Goal: Task Accomplishment & Management: Use online tool/utility

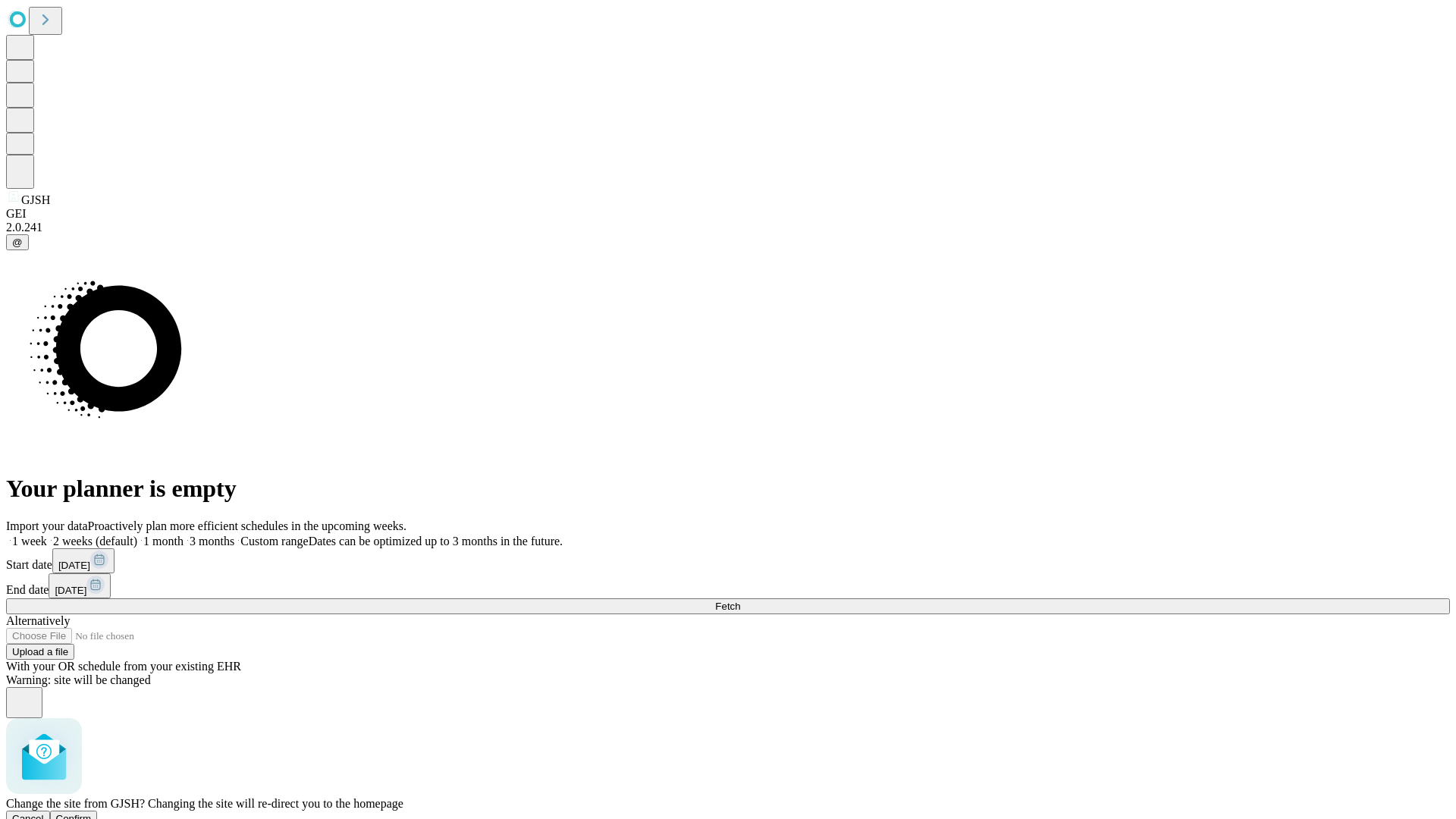
click at [92, 813] on span "Confirm" at bounding box center [74, 818] width 36 height 11
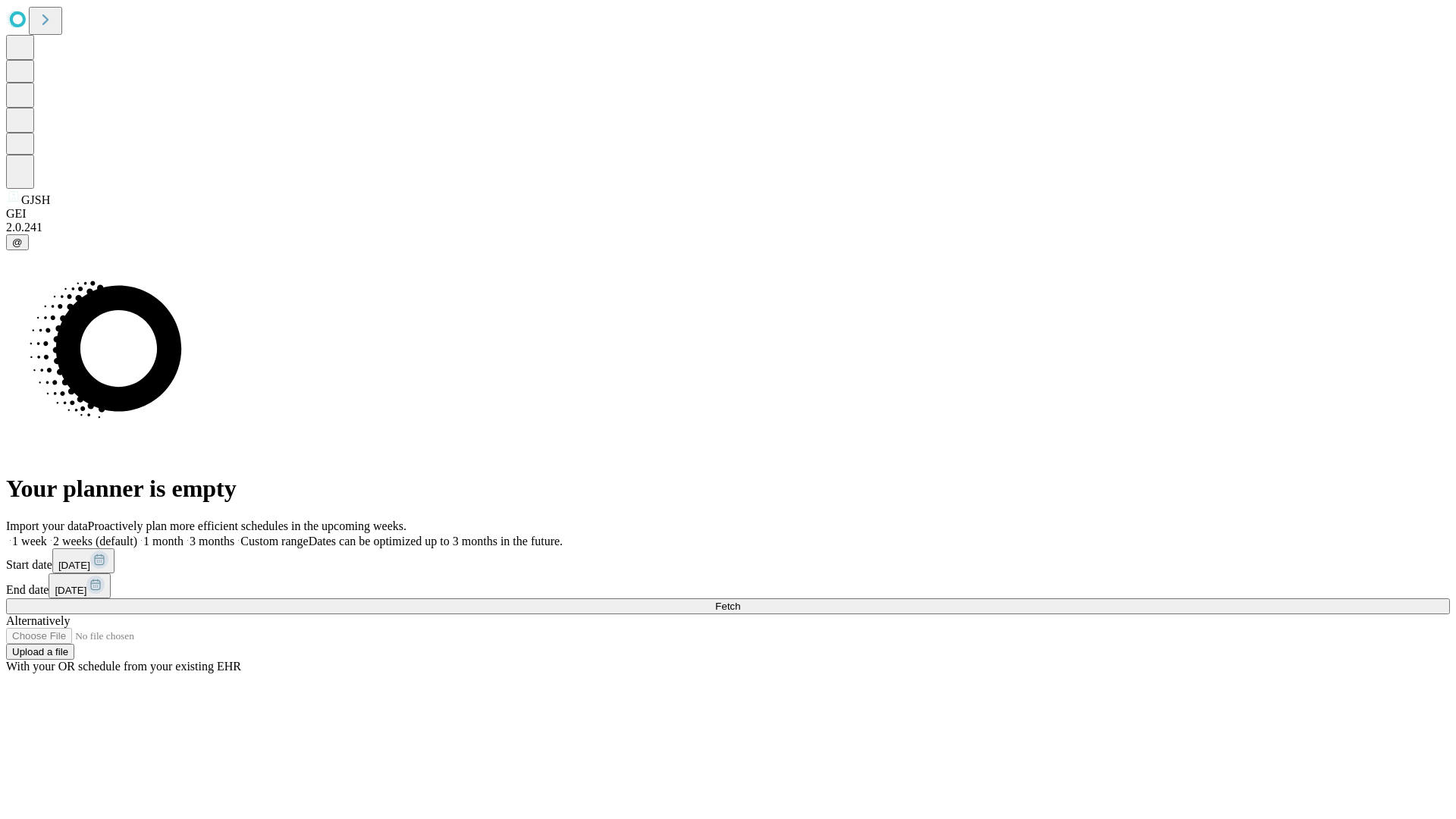
click at [47, 535] on label "1 week" at bounding box center [26, 541] width 41 height 13
click at [740, 600] on span "Fetch" at bounding box center [728, 606] width 25 height 11
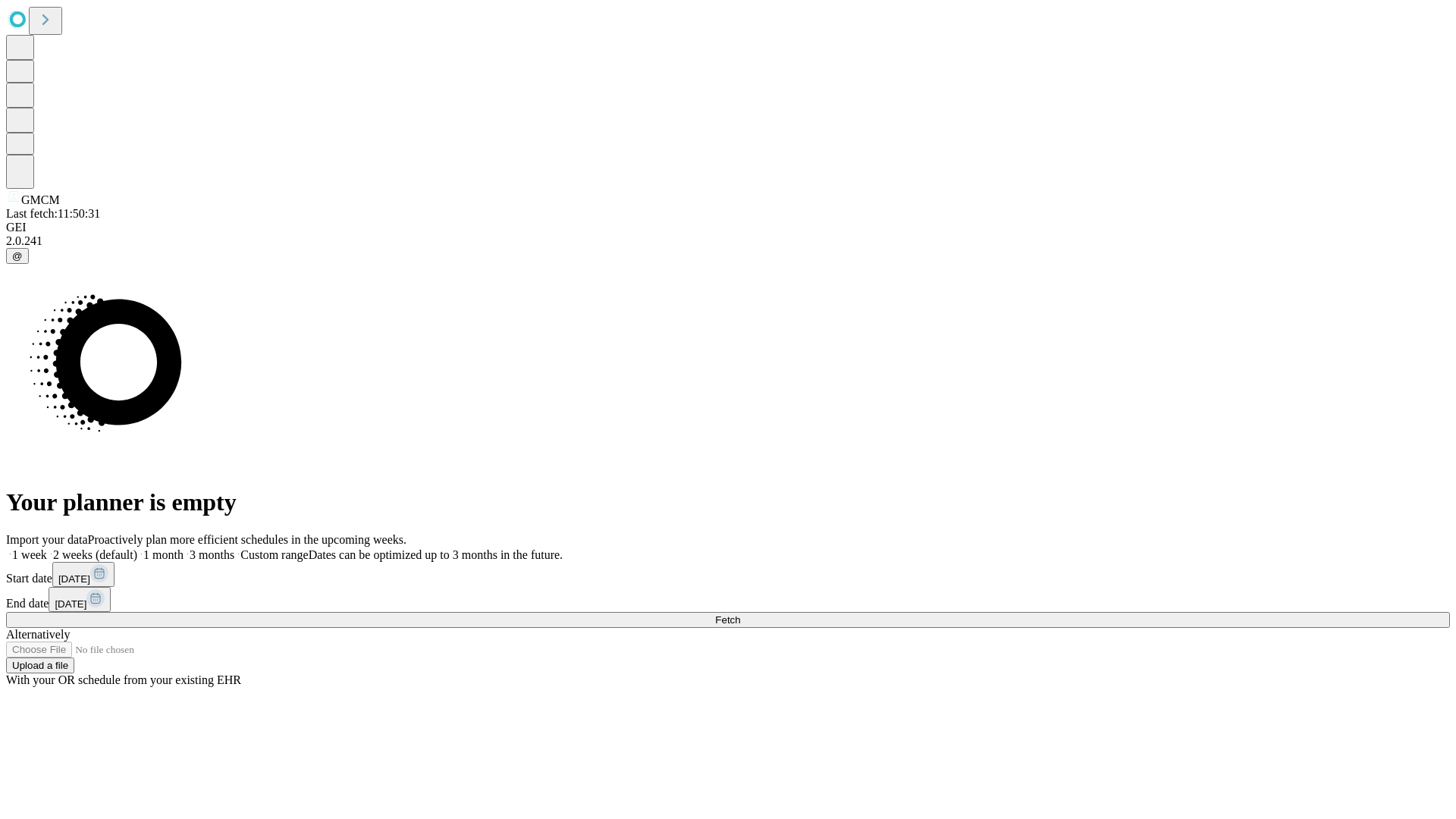
click at [47, 548] on label "1 week" at bounding box center [26, 555] width 41 height 13
click at [740, 614] on span "Fetch" at bounding box center [728, 620] width 25 height 11
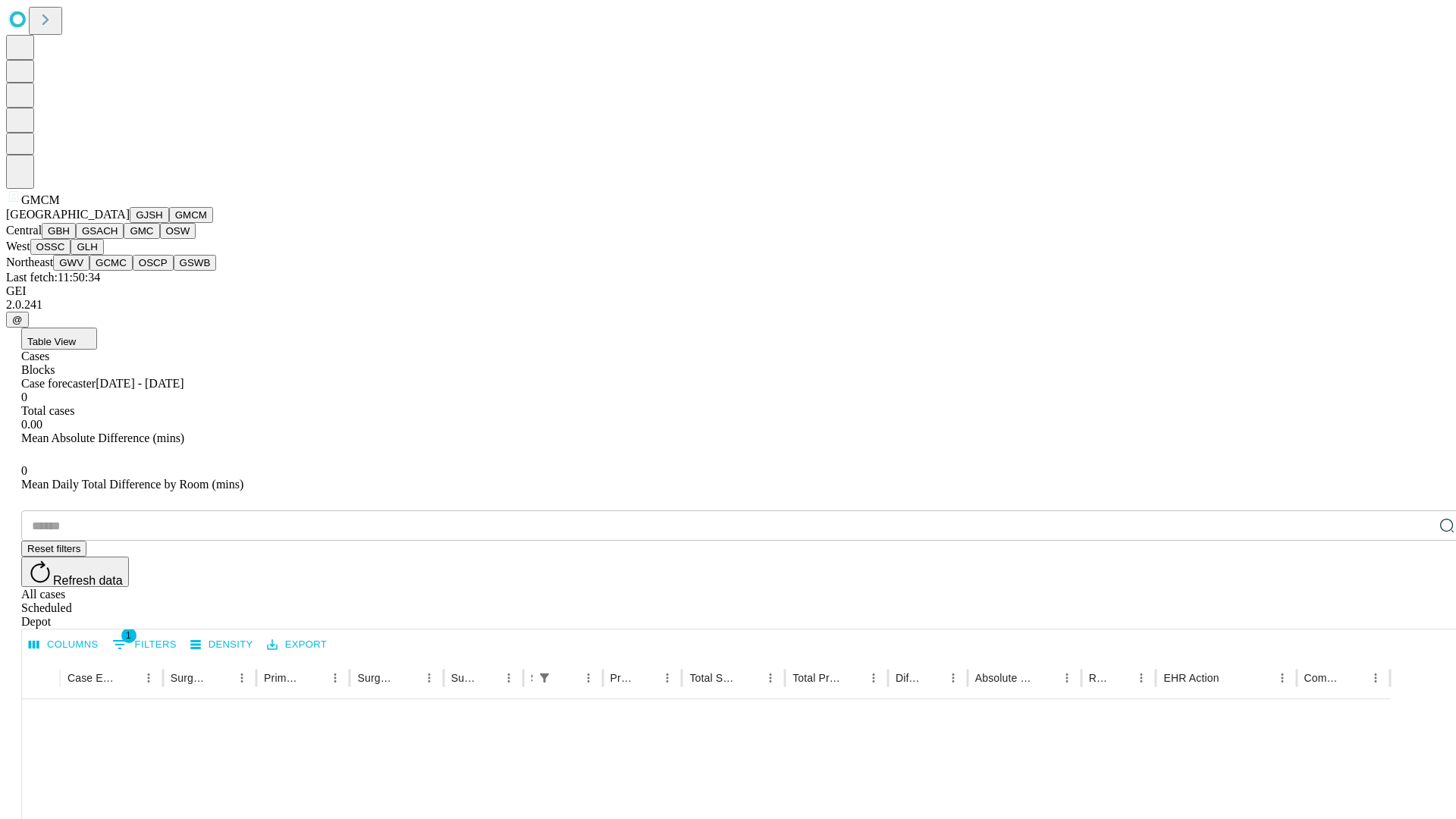
click at [76, 239] on button "GBH" at bounding box center [58, 231] width 34 height 16
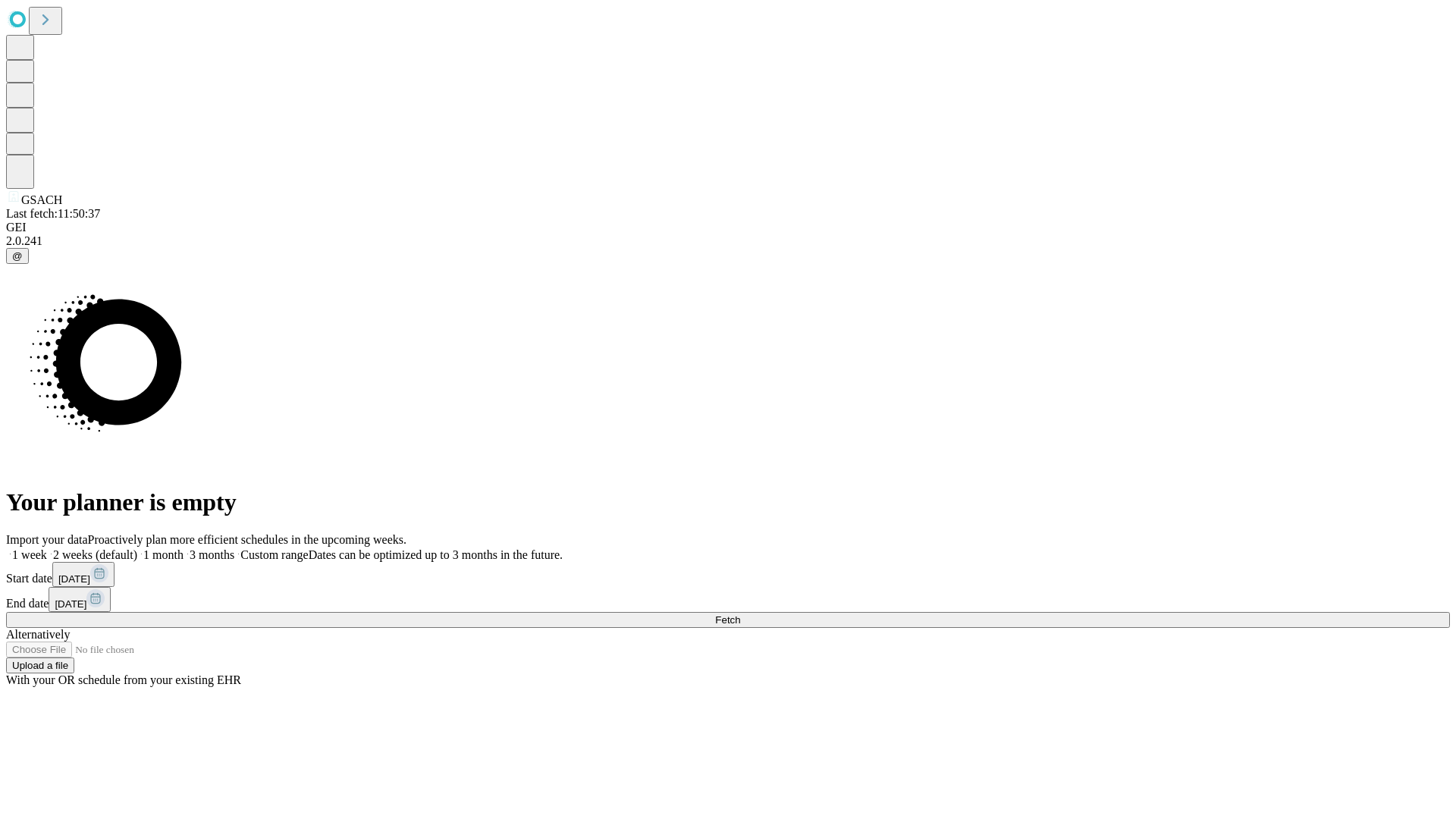
click at [47, 548] on label "1 week" at bounding box center [26, 555] width 41 height 13
click at [740, 614] on span "Fetch" at bounding box center [728, 620] width 25 height 11
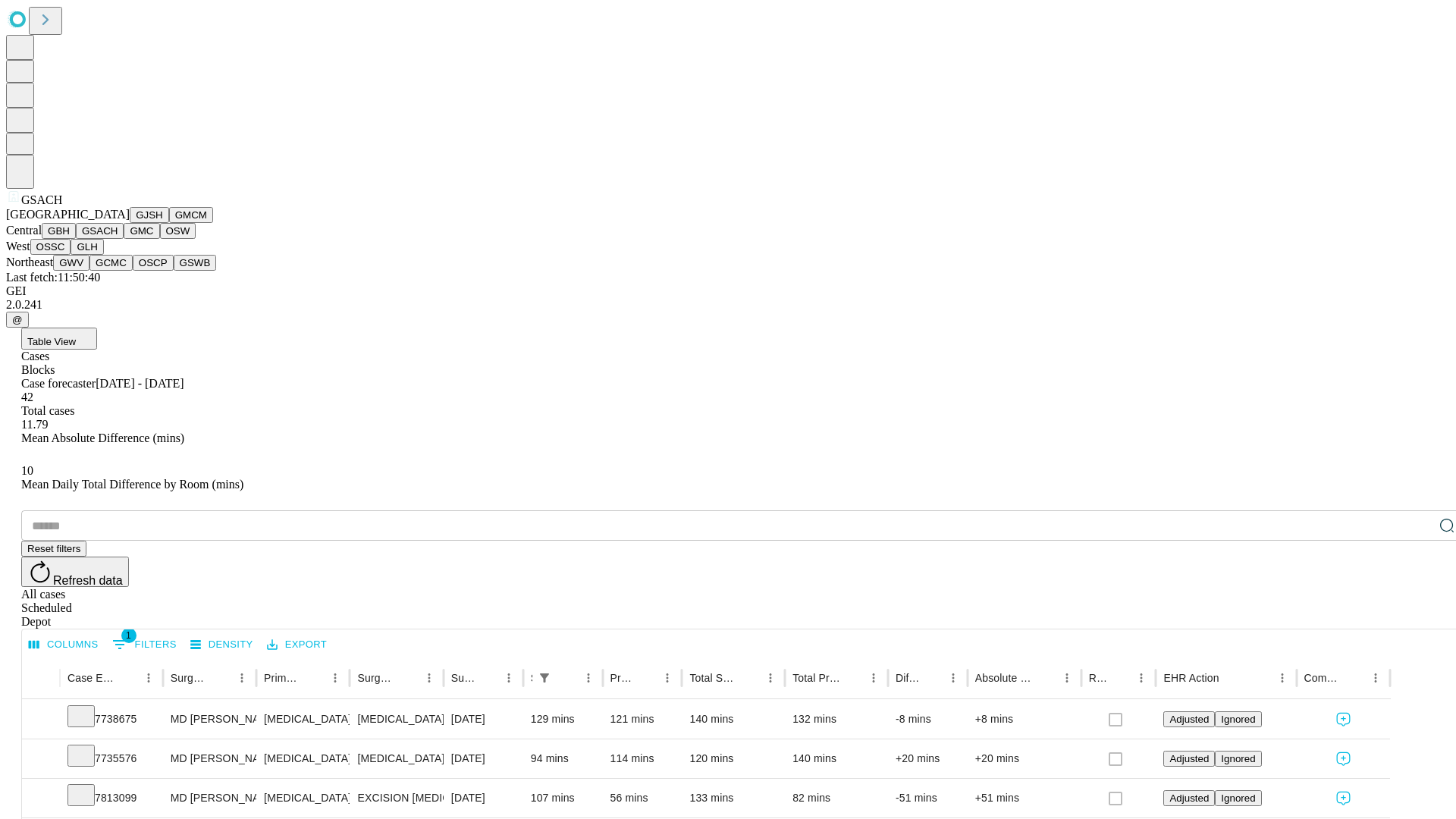
click at [124, 239] on button "GMC" at bounding box center [142, 231] width 36 height 16
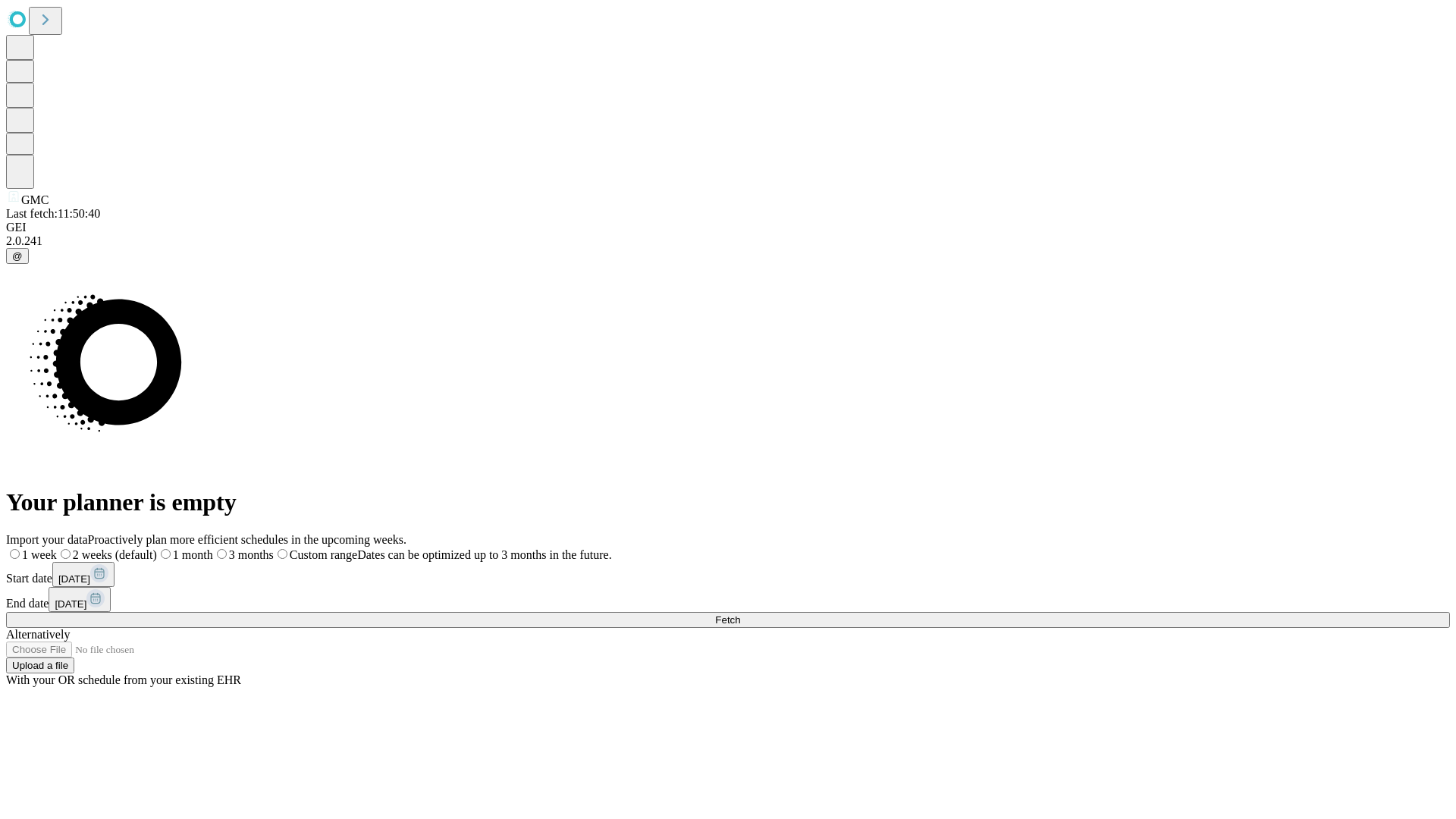
click at [57, 548] on label "1 week" at bounding box center [31, 555] width 51 height 13
click at [740, 614] on span "Fetch" at bounding box center [728, 620] width 25 height 11
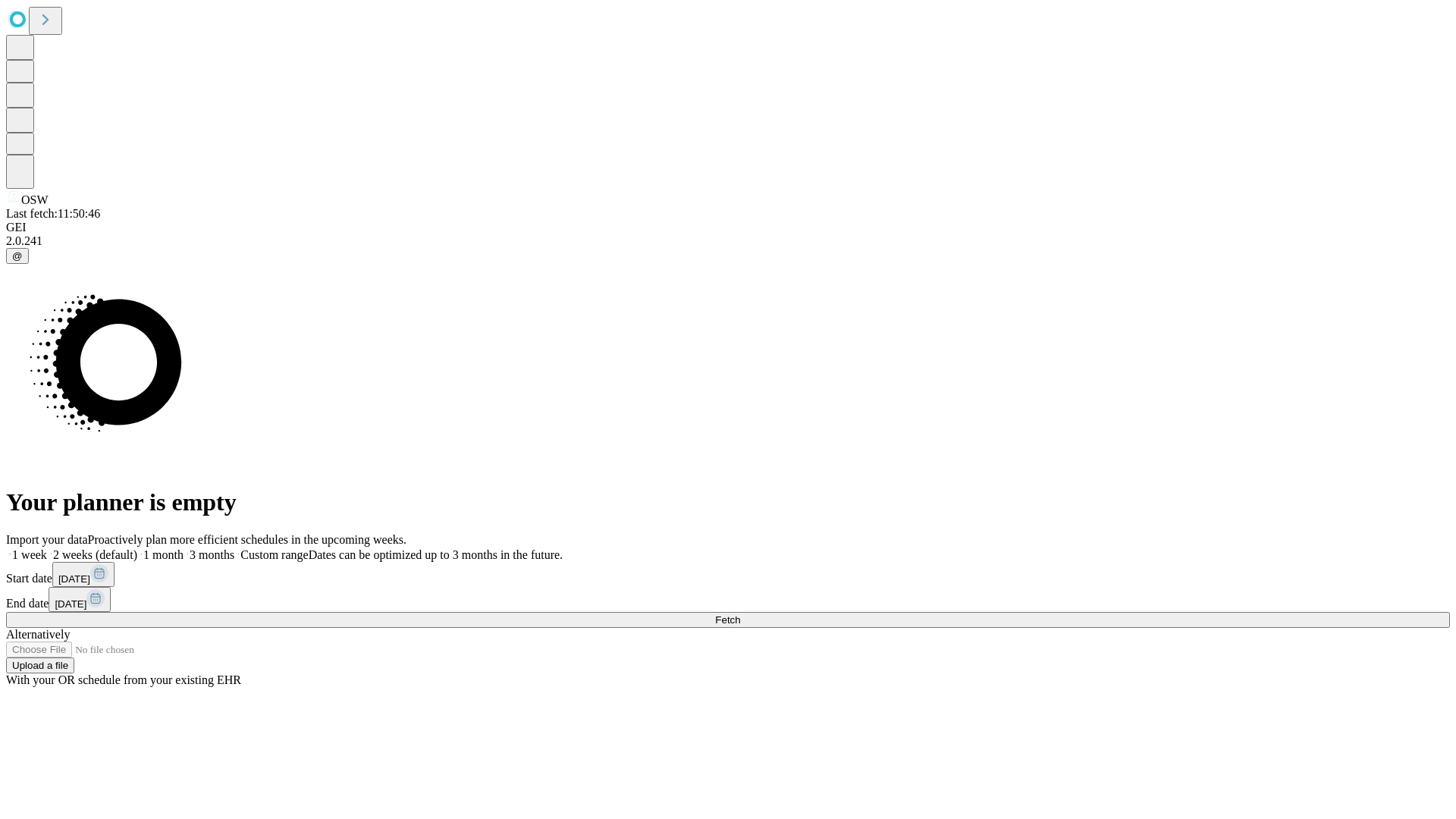
click at [47, 548] on label "1 week" at bounding box center [26, 555] width 41 height 13
click at [740, 614] on span "Fetch" at bounding box center [728, 620] width 25 height 11
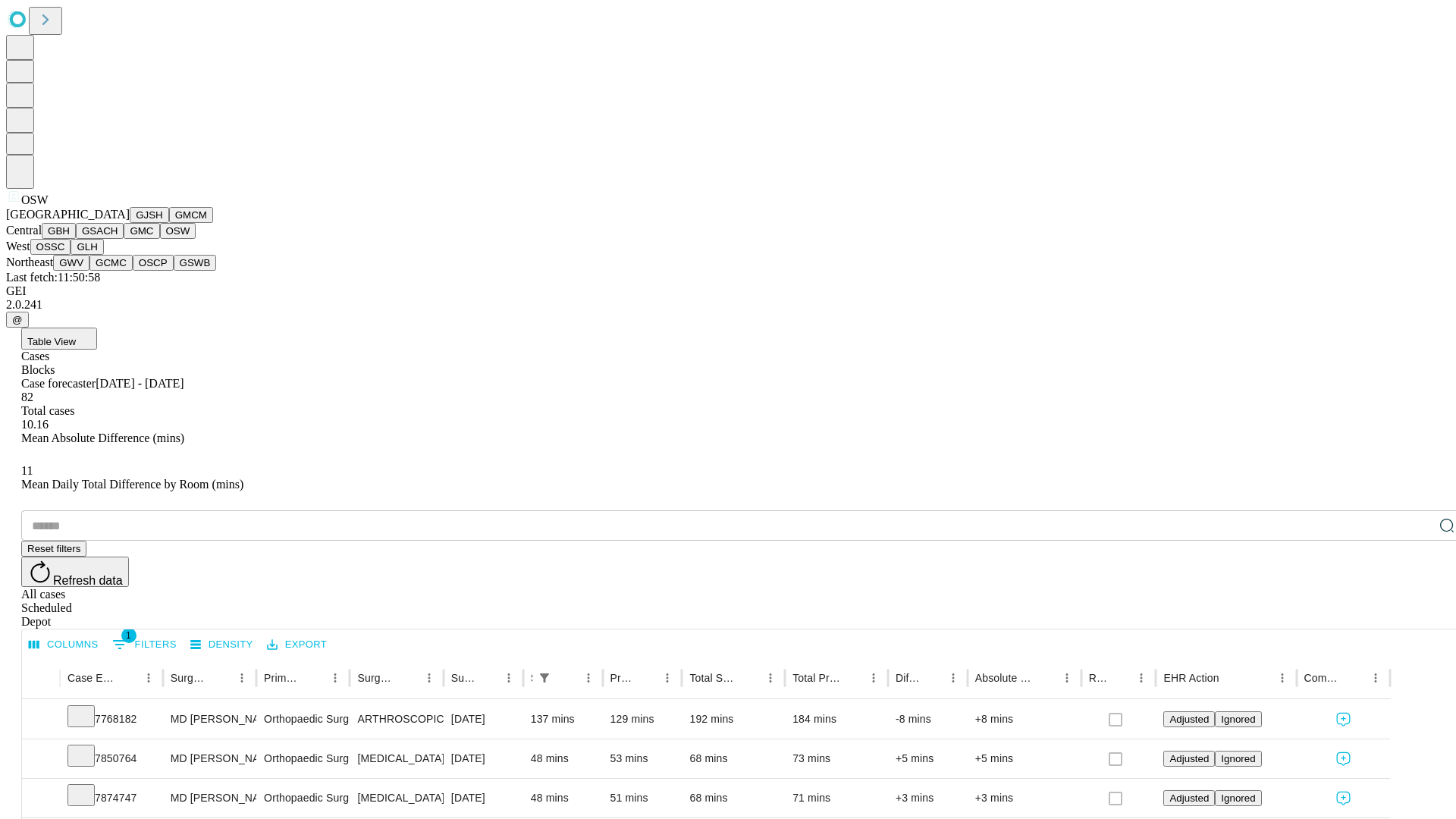
click at [71, 254] on button "OSSC" at bounding box center [50, 247] width 41 height 16
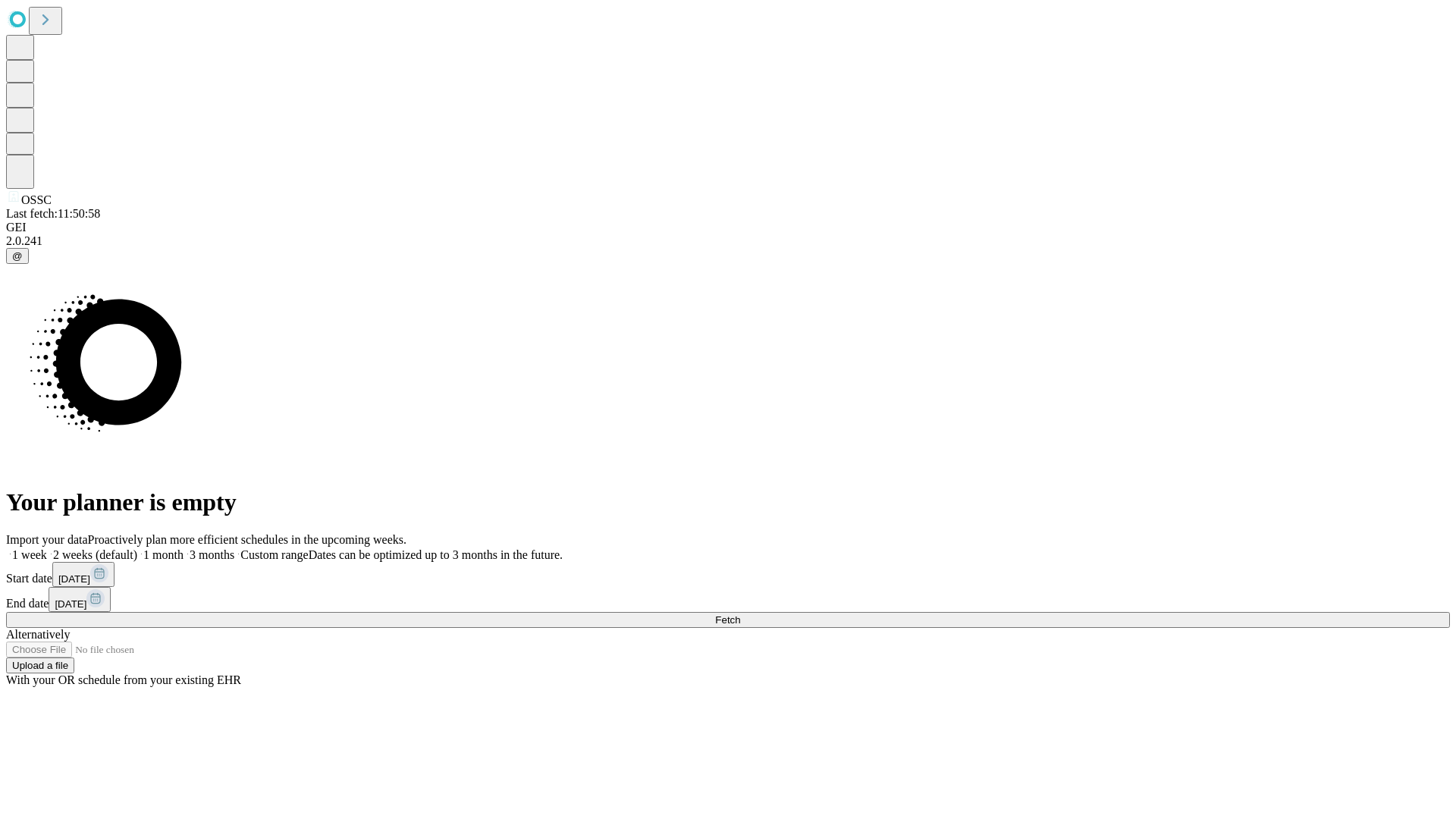
click at [47, 548] on label "1 week" at bounding box center [26, 555] width 41 height 13
click at [740, 614] on span "Fetch" at bounding box center [728, 620] width 25 height 11
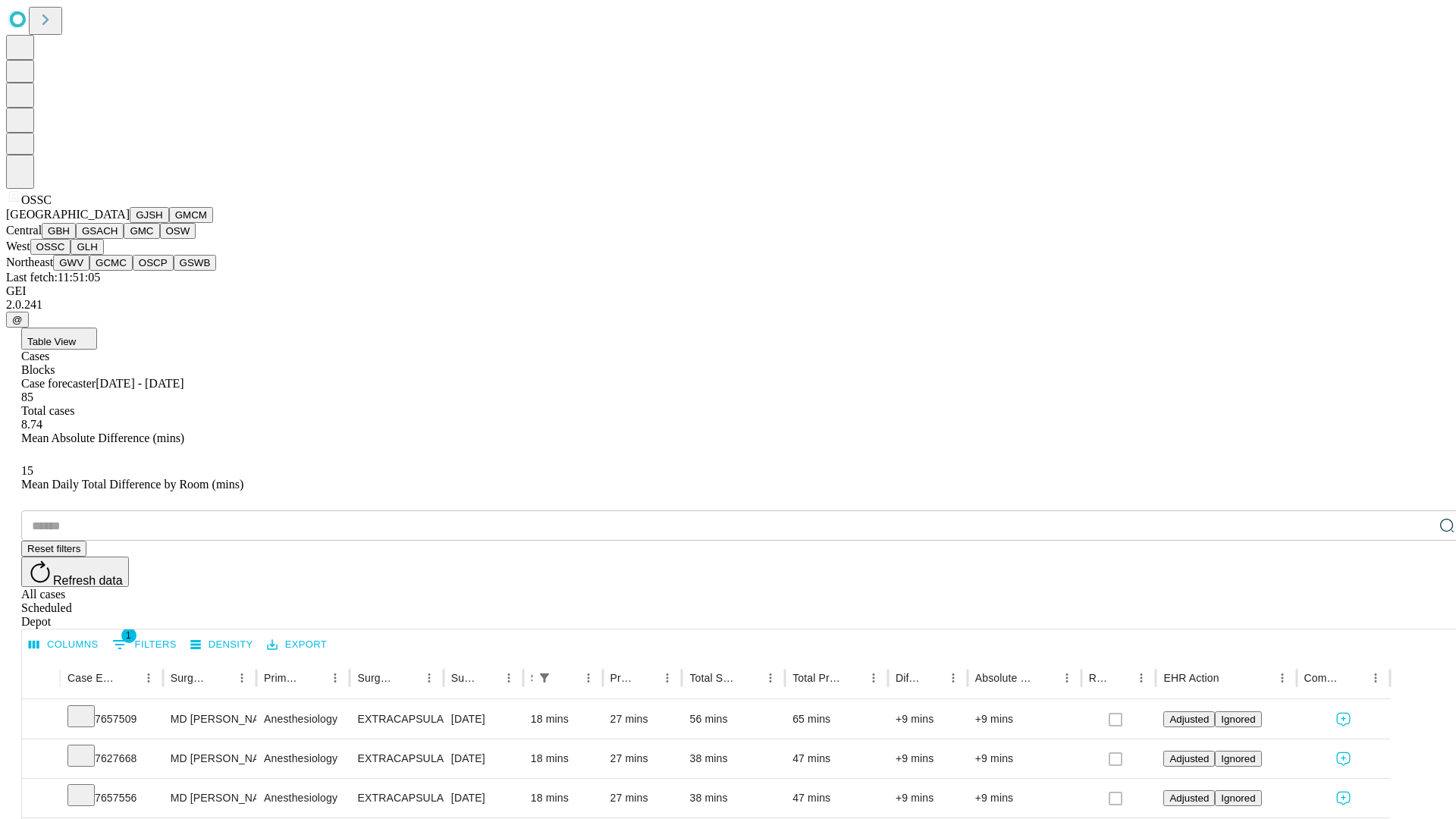
click at [103, 254] on button "GLH" at bounding box center [87, 247] width 32 height 16
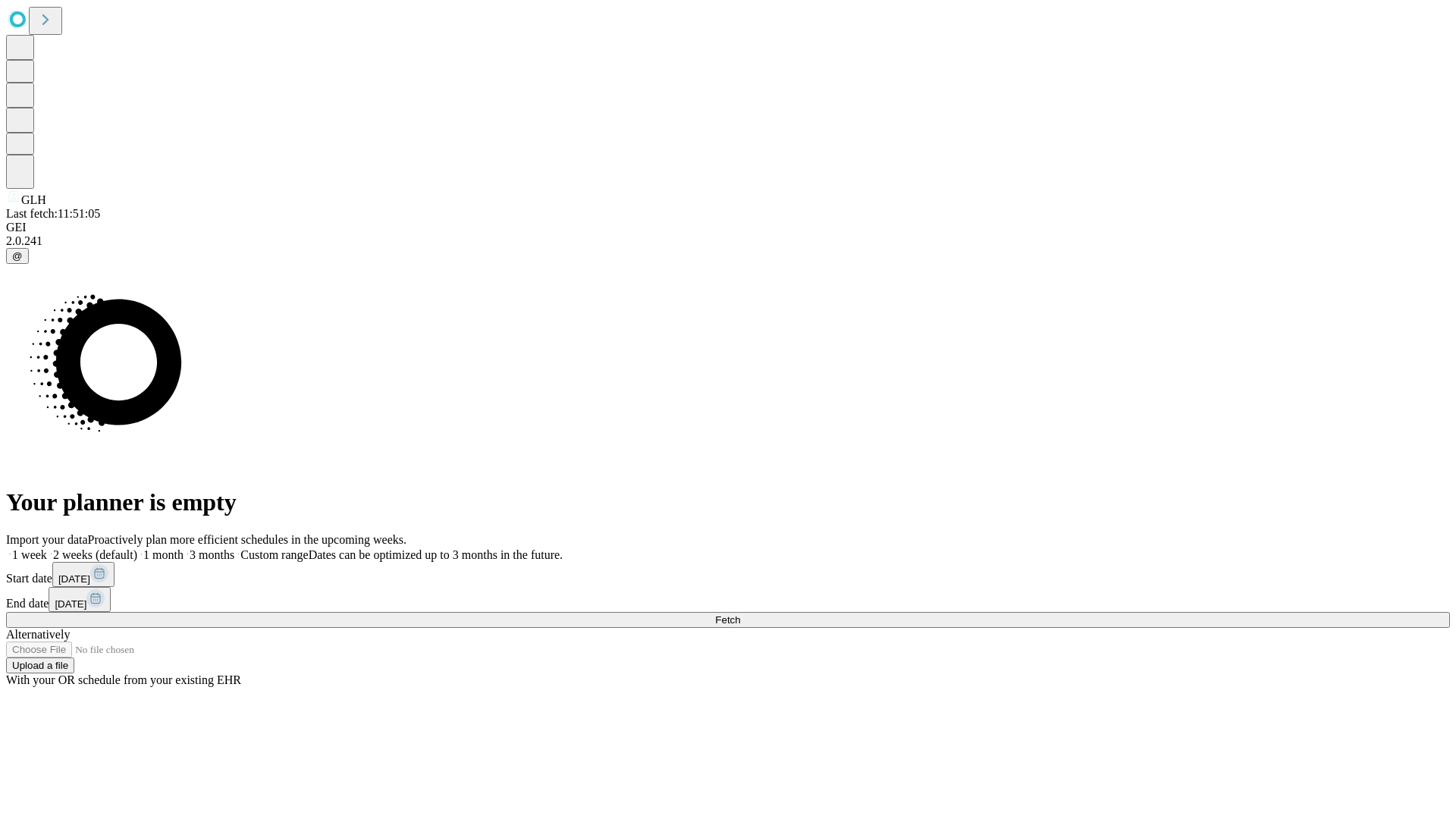
click at [47, 548] on label "1 week" at bounding box center [26, 555] width 41 height 13
click at [740, 614] on span "Fetch" at bounding box center [728, 620] width 25 height 11
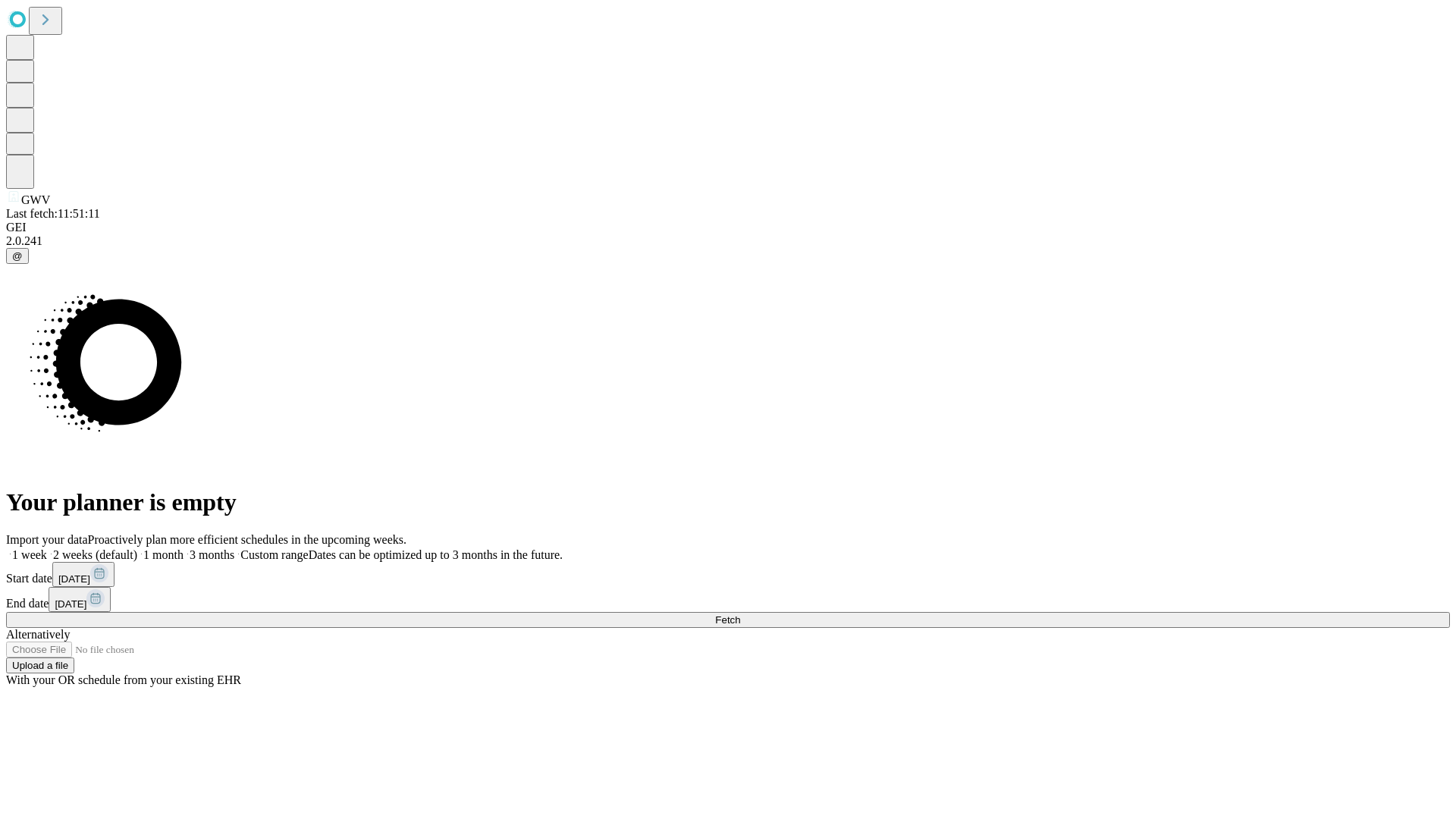
click at [47, 548] on label "1 week" at bounding box center [26, 555] width 41 height 13
click at [740, 614] on span "Fetch" at bounding box center [728, 620] width 25 height 11
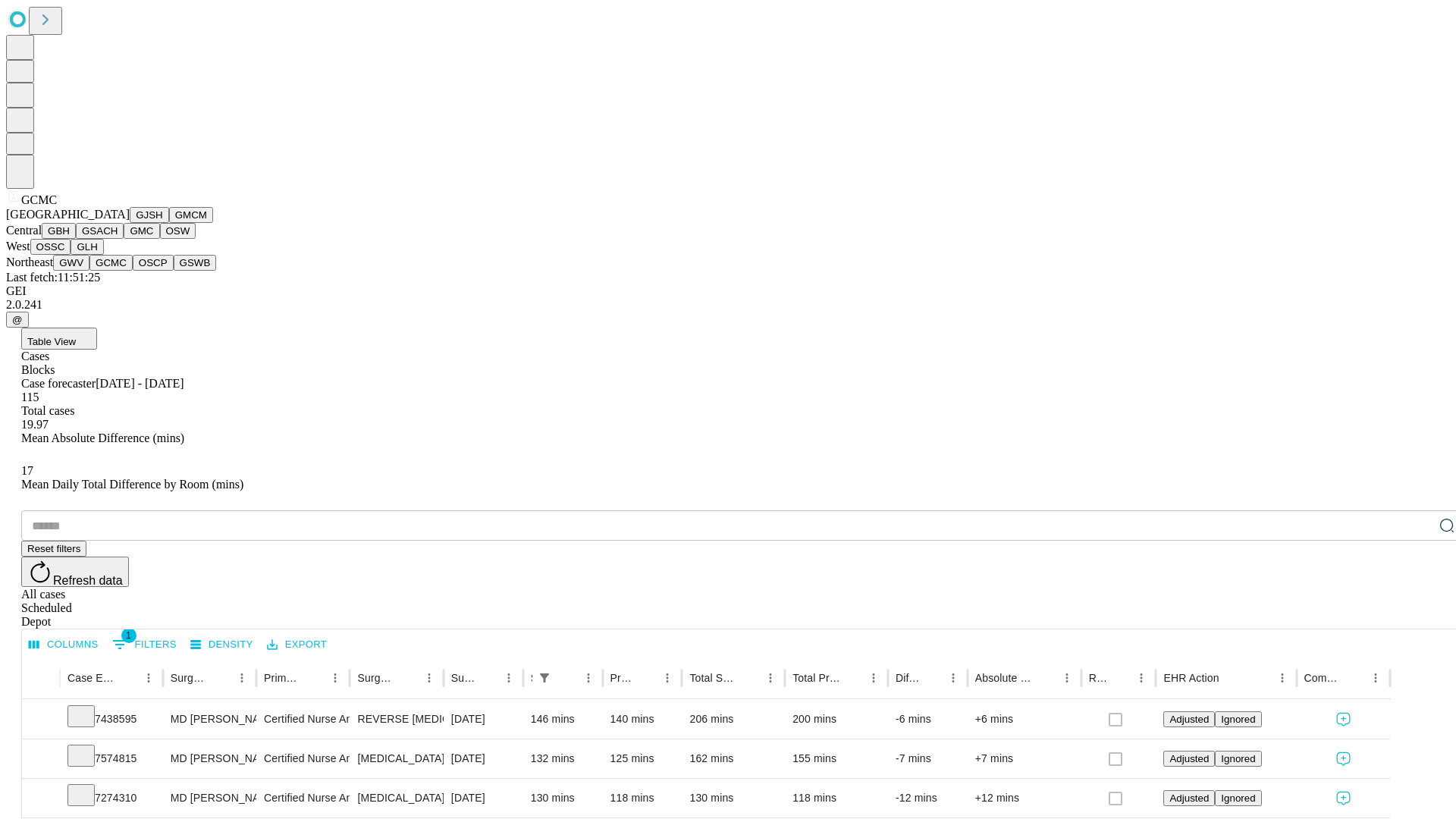
click at [133, 271] on button "OSCP" at bounding box center [153, 262] width 41 height 16
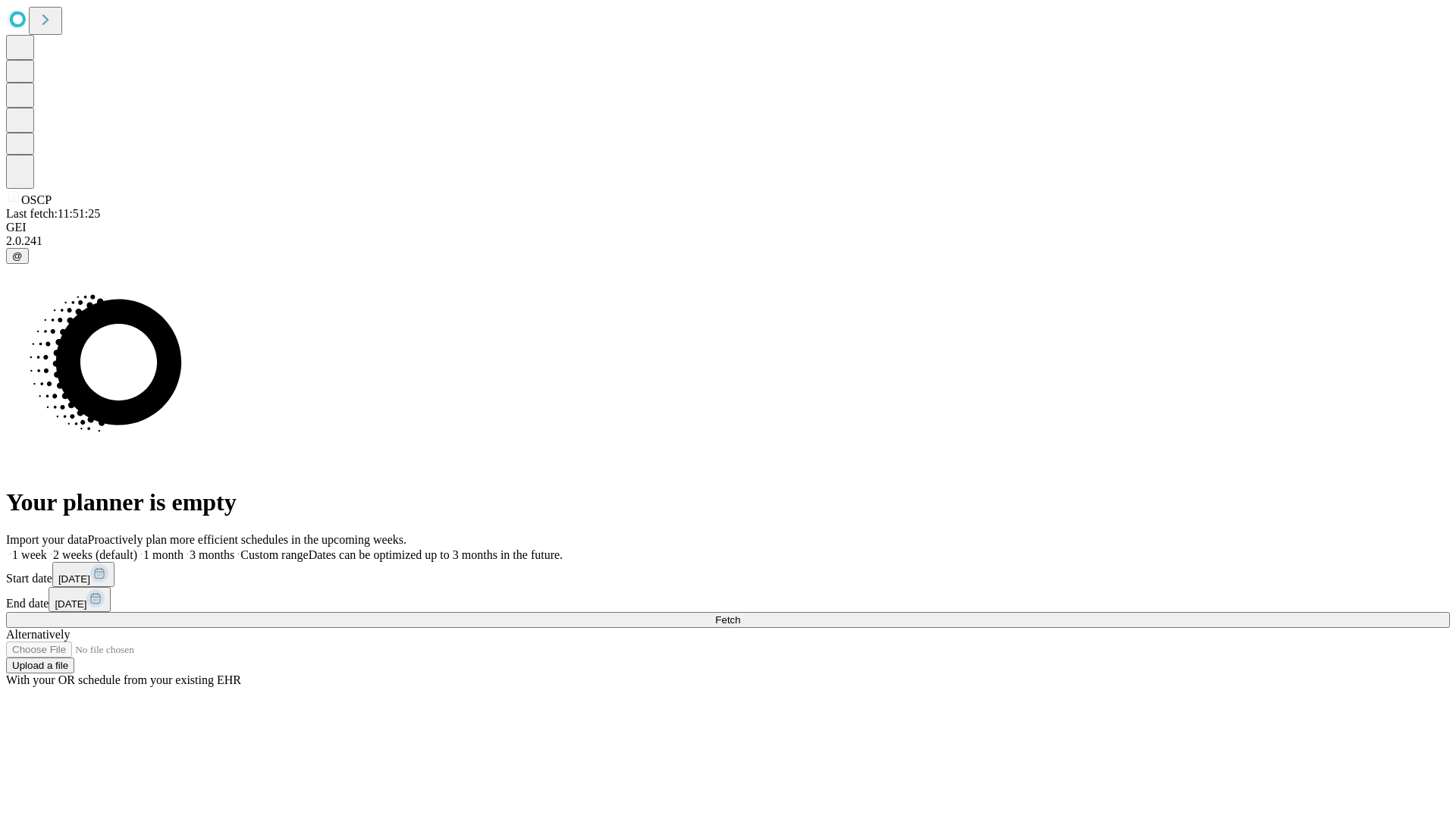
click at [740, 614] on span "Fetch" at bounding box center [728, 620] width 25 height 11
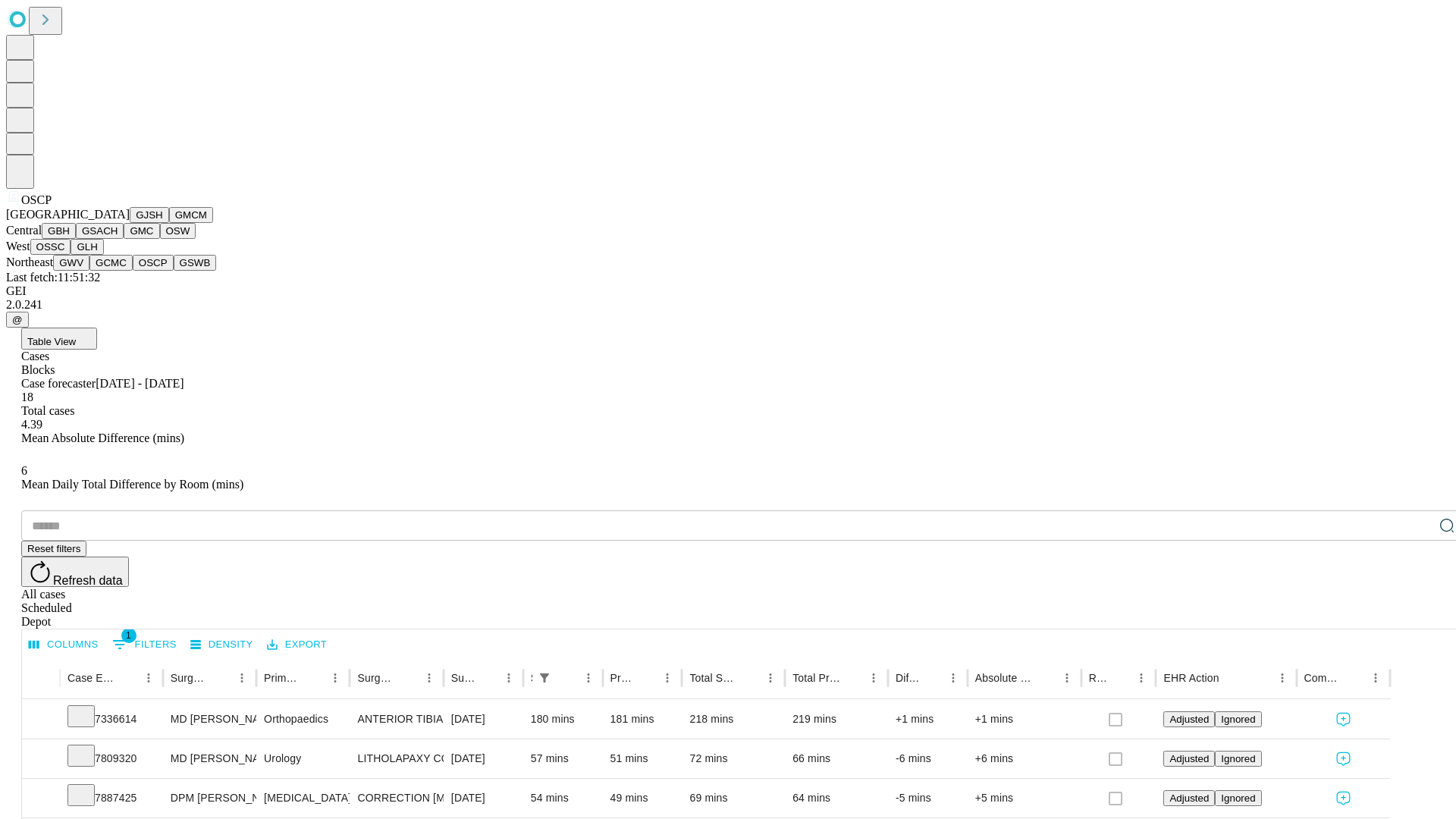
click at [173, 271] on button "GSWB" at bounding box center [194, 262] width 43 height 16
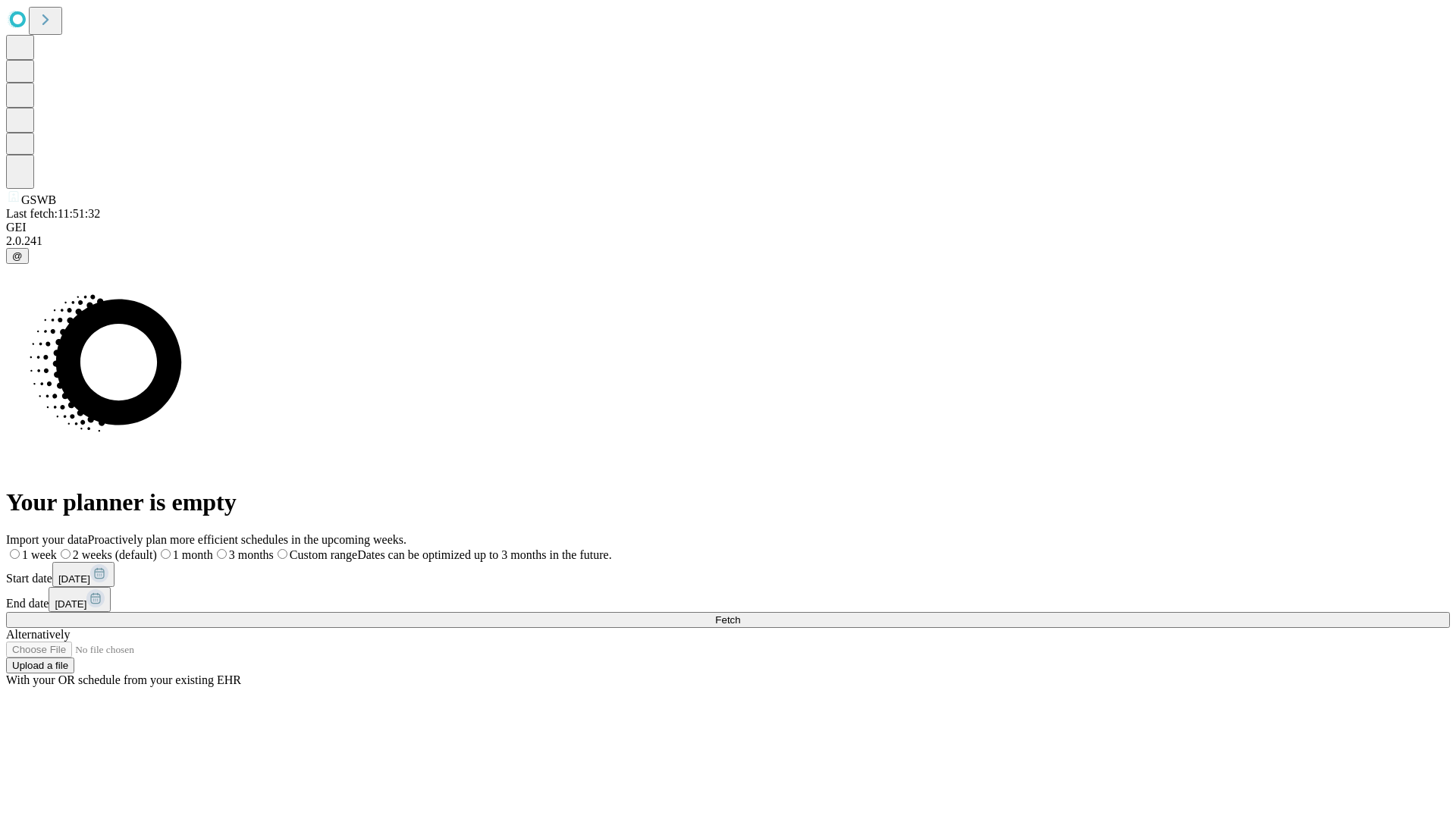
click at [57, 548] on label "1 week" at bounding box center [31, 555] width 51 height 13
click at [740, 614] on span "Fetch" at bounding box center [728, 620] width 25 height 11
